Goal: Check status: Check status

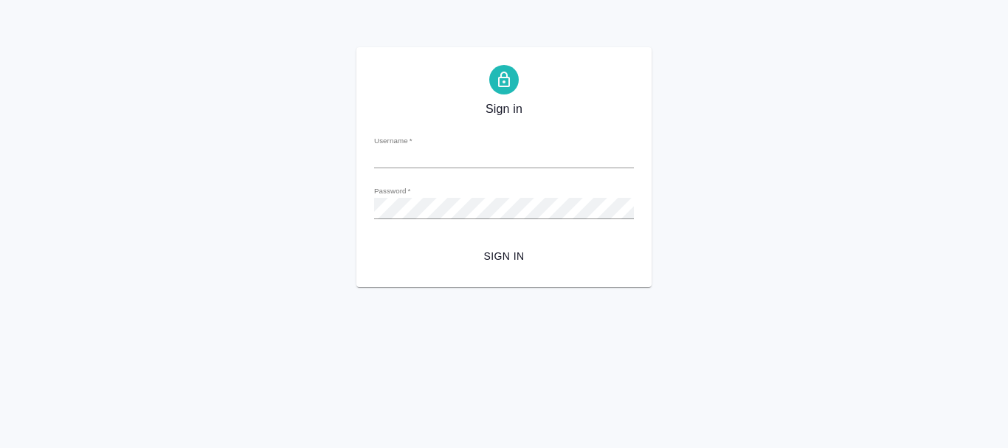
type input "[EMAIL_ADDRESS][DOMAIN_NAME]"
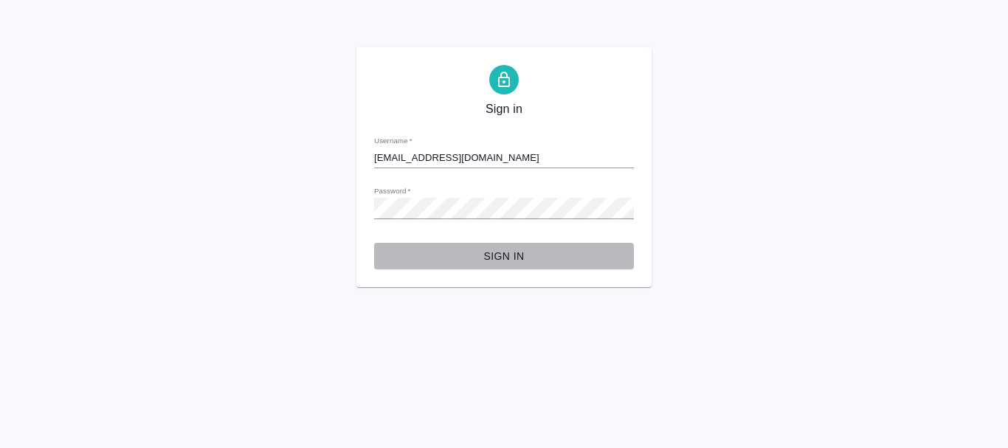
click at [516, 253] on span "Sign in" at bounding box center [504, 256] width 236 height 18
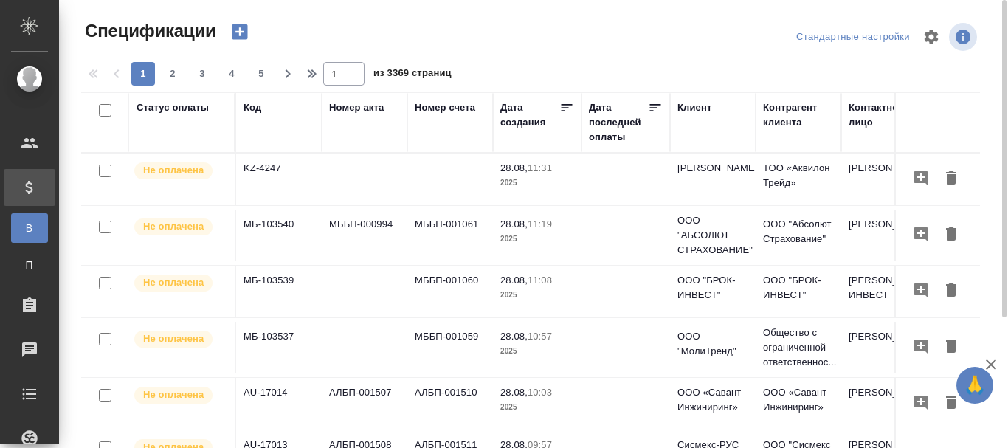
click at [272, 167] on td "KZ-4247" at bounding box center [279, 180] width 86 height 52
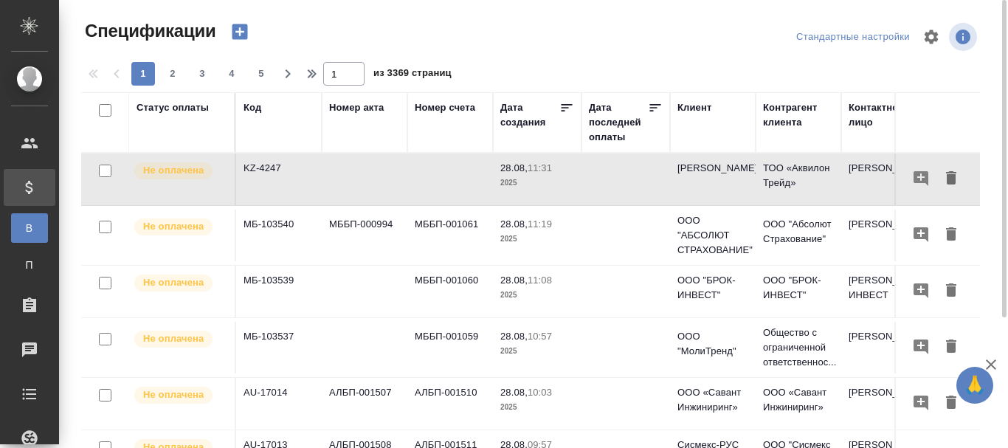
click at [268, 167] on td "KZ-4247" at bounding box center [279, 180] width 86 height 52
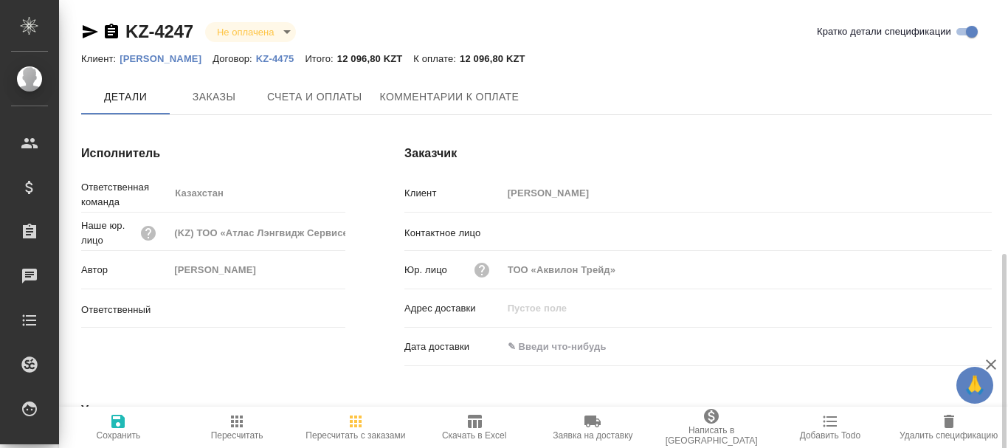
scroll to position [148, 0]
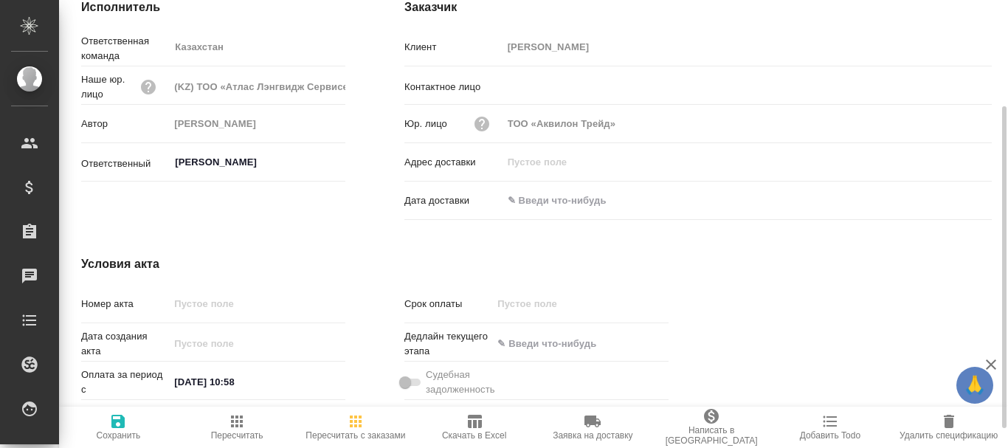
type input "Асланукова Сати"
click at [475, 423] on icon "button" at bounding box center [475, 421] width 14 height 13
